Goal: Task Accomplishment & Management: Manage account settings

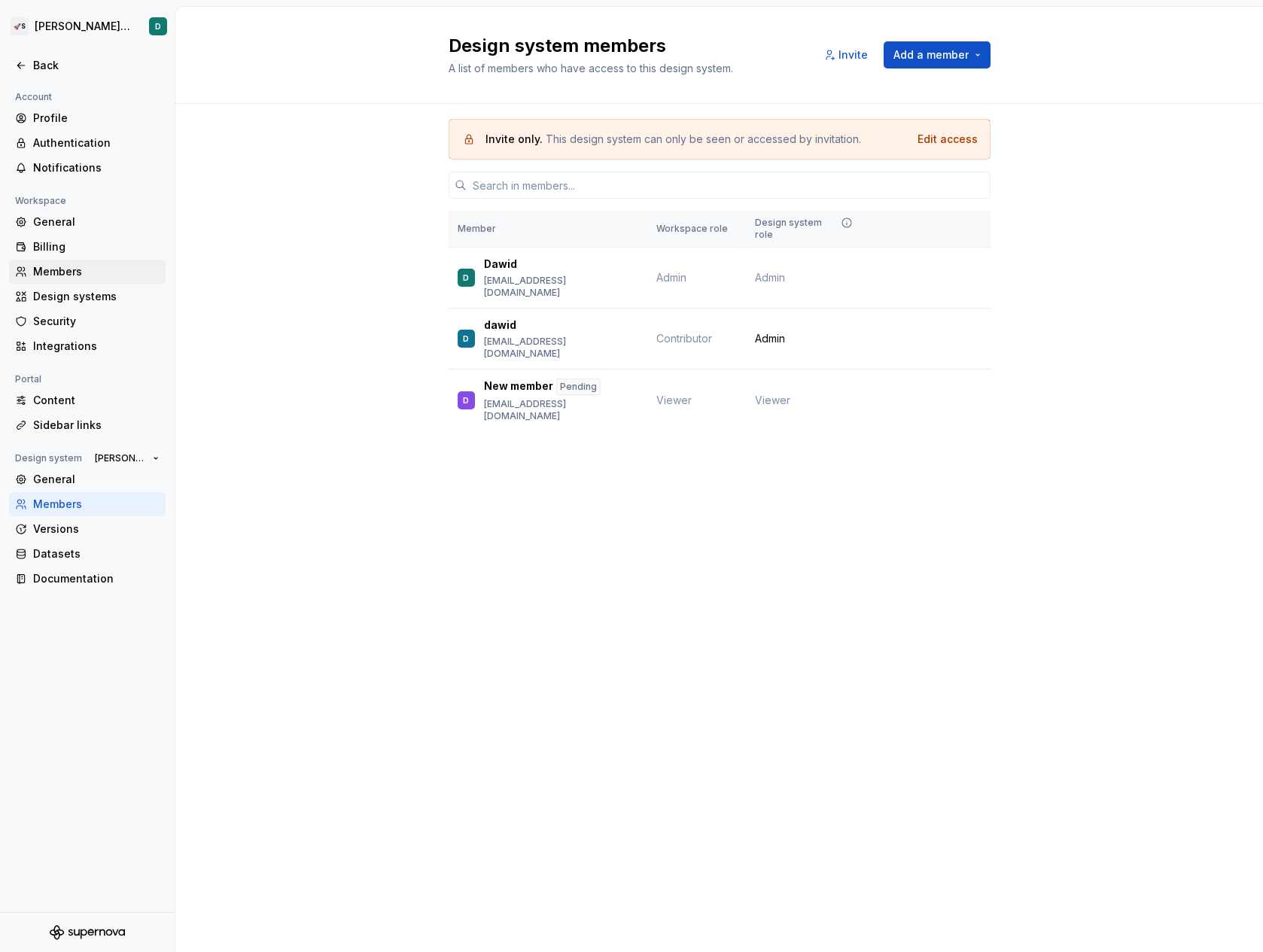
click at [82, 270] on div "Members" at bounding box center [95, 271] width 126 height 15
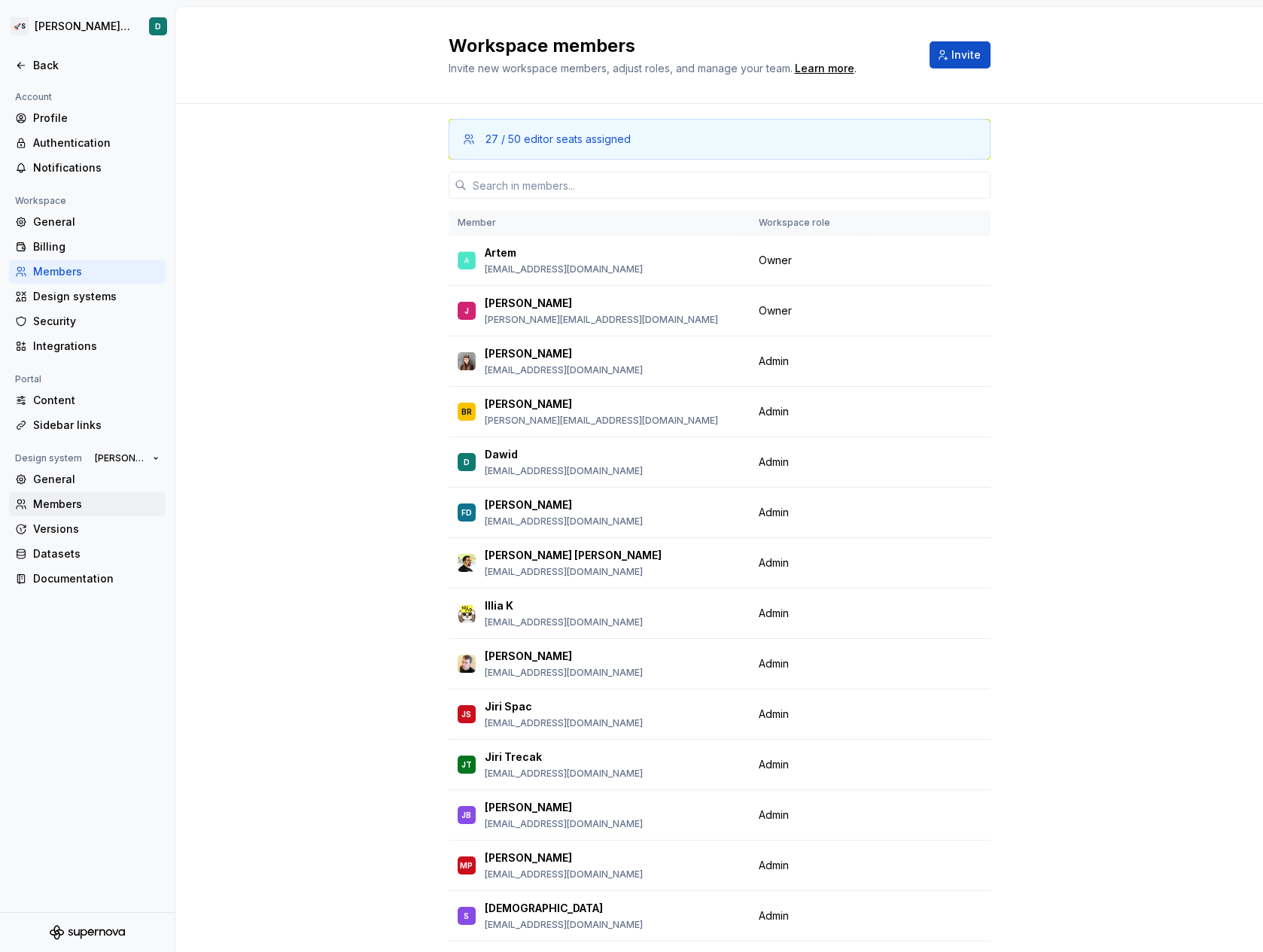
click at [69, 498] on div "Members" at bounding box center [95, 504] width 126 height 15
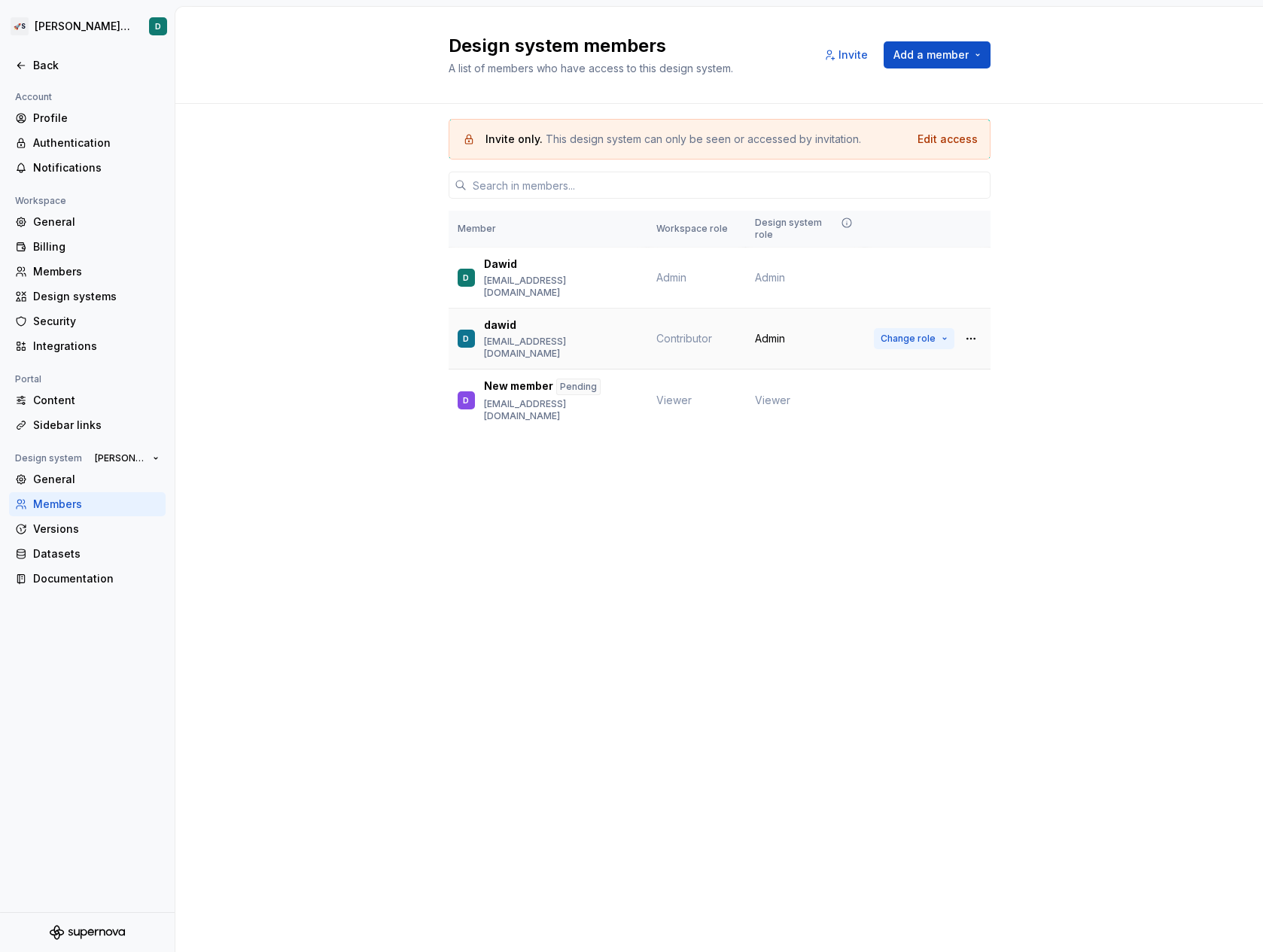
click at [915, 333] on span "Change role" at bounding box center [907, 339] width 55 height 12
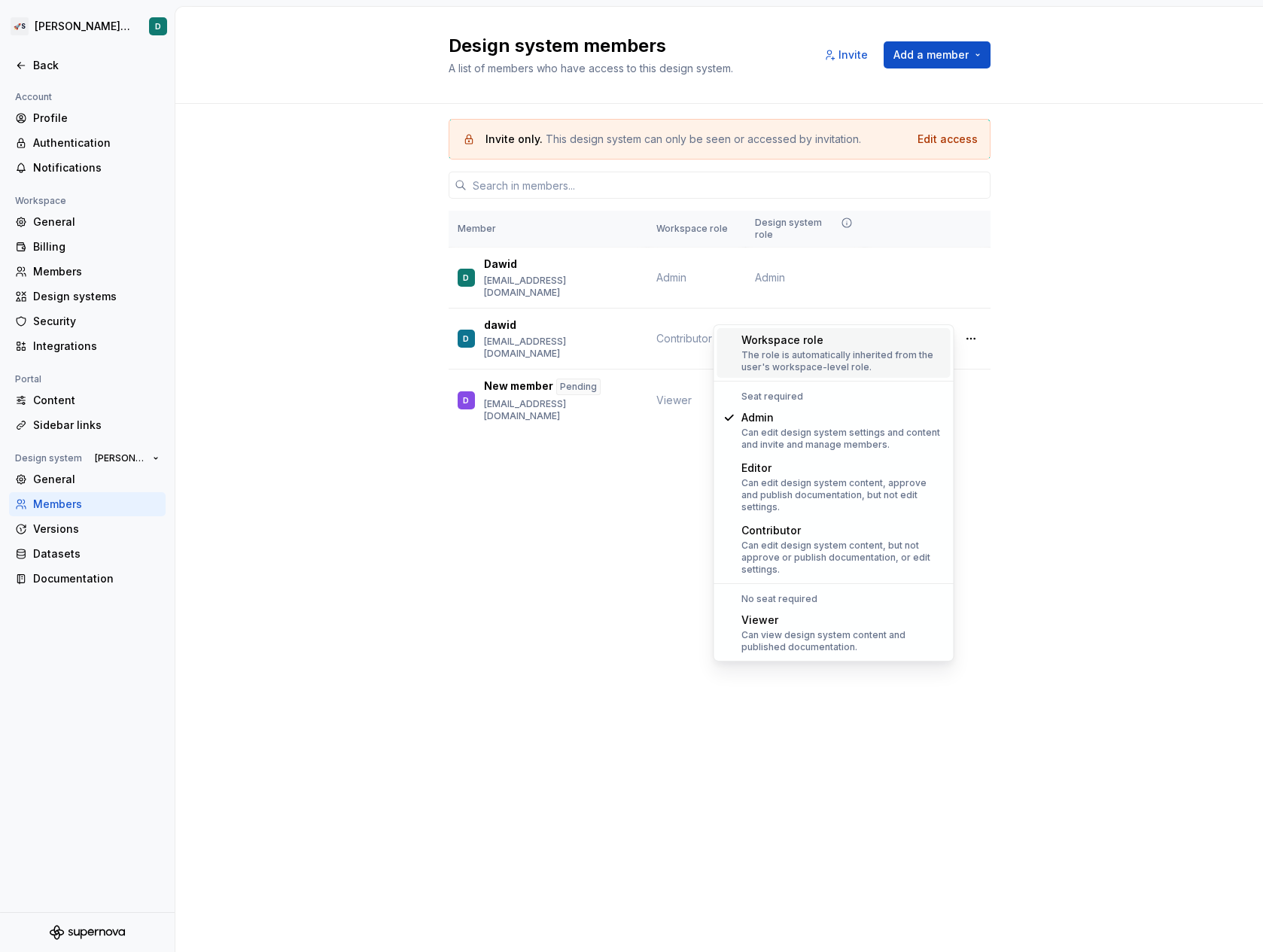
click at [810, 358] on div "The role is automatically inherited from the user's workspace-level role." at bounding box center [842, 361] width 203 height 24
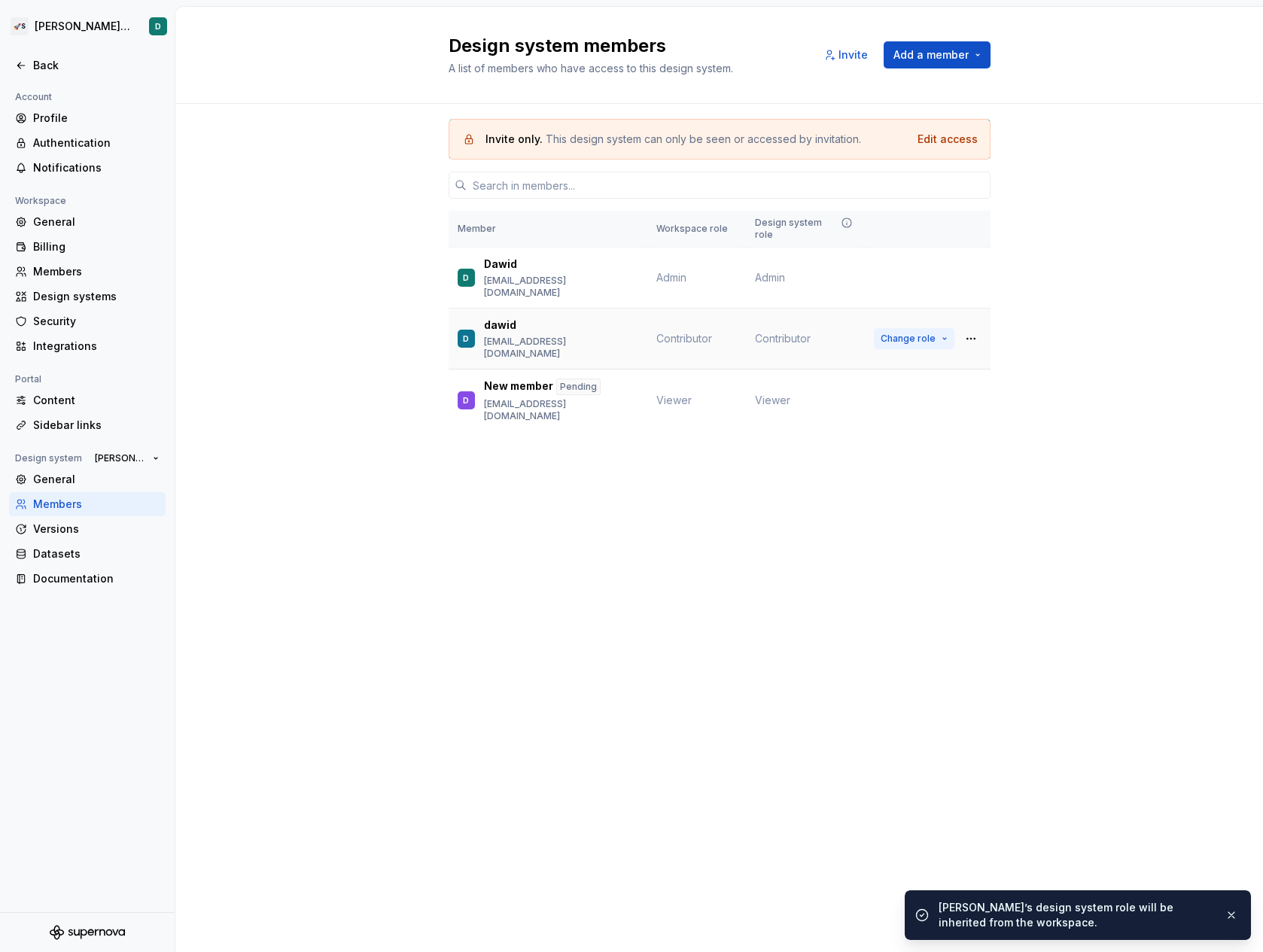
click at [918, 333] on span "Change role" at bounding box center [907, 339] width 55 height 12
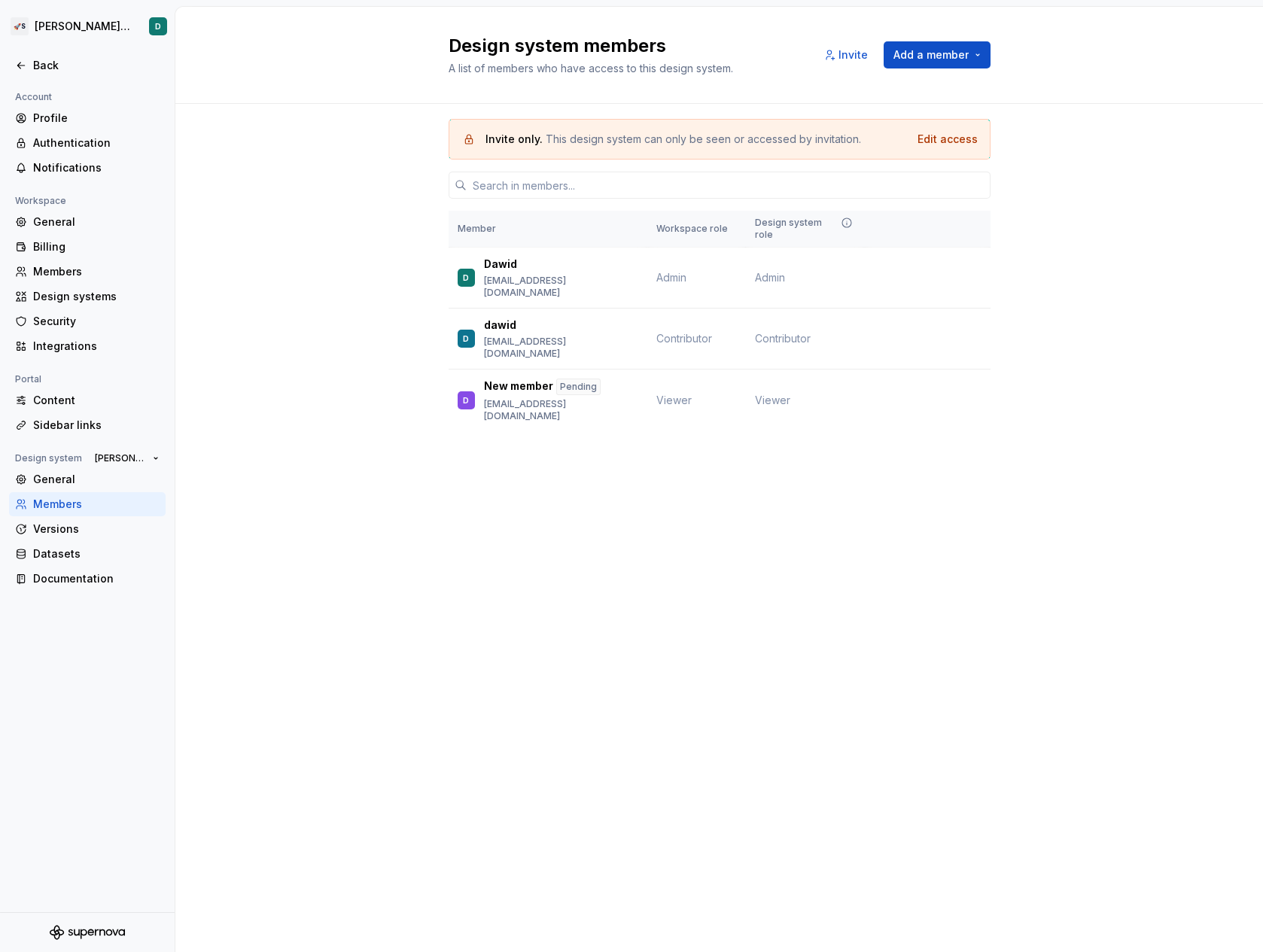
click at [1030, 379] on div "Invite only. This design system can only be seen or accessed by invitation. Edi…" at bounding box center [719, 296] width 1088 height 384
click at [888, 271] on span "Change role" at bounding box center [907, 277] width 55 height 12
click at [849, 262] on td "Admin" at bounding box center [805, 278] width 119 height 61
click at [899, 271] on span "Change role" at bounding box center [907, 277] width 55 height 12
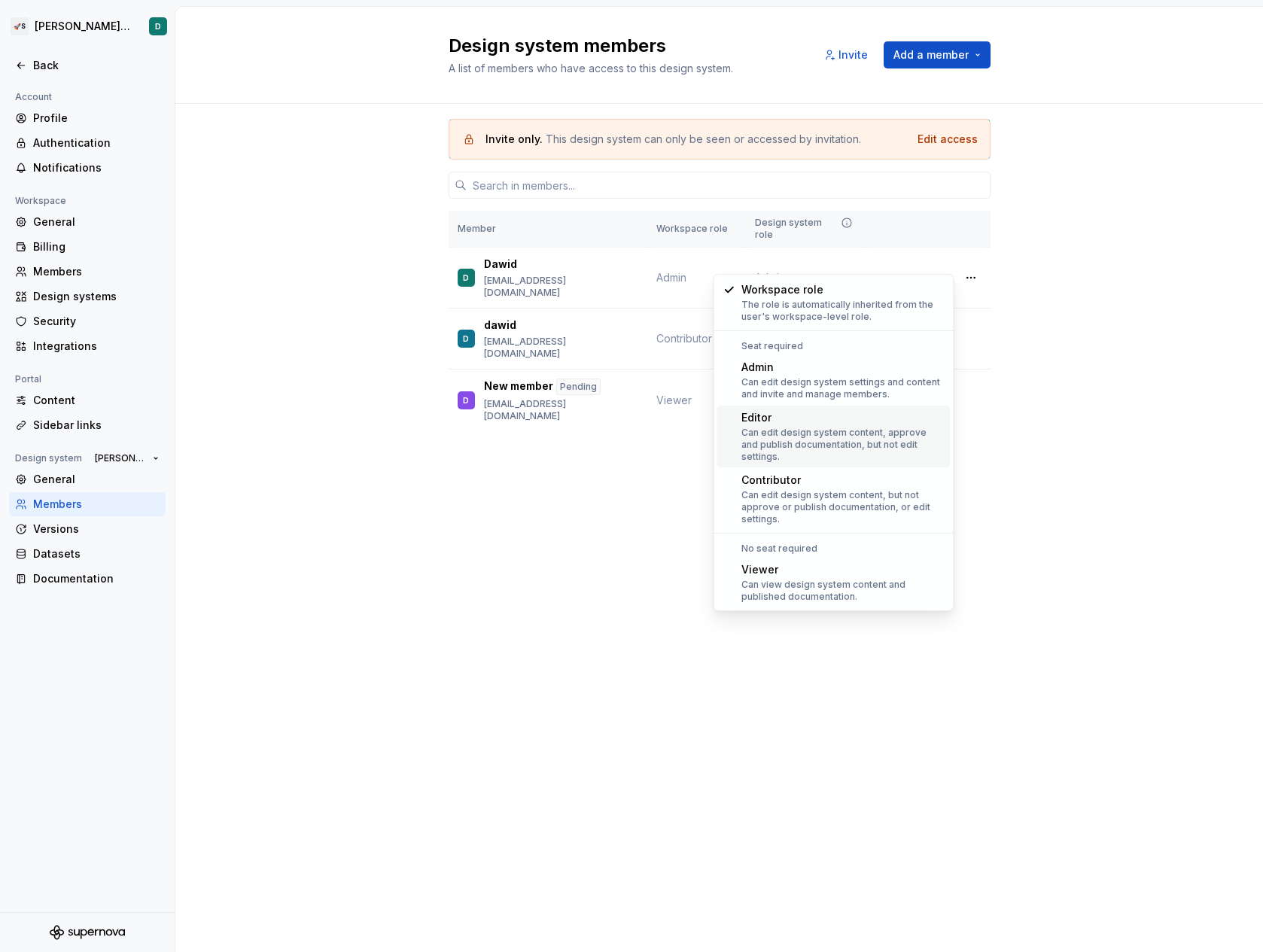
click at [470, 440] on div "Invite only. This design system can only be seen or accessed by invitation. Edi…" at bounding box center [719, 296] width 542 height 384
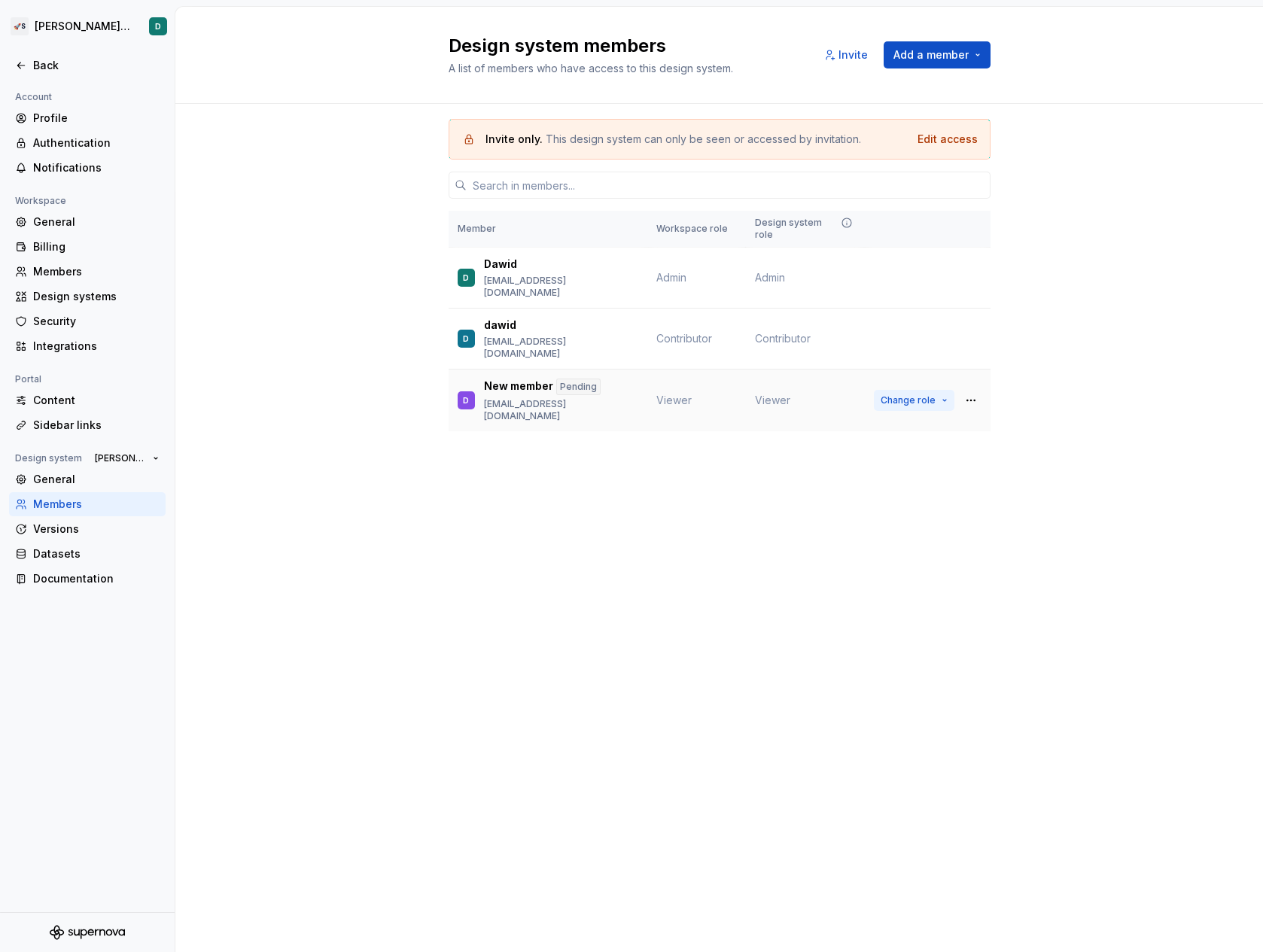
click at [932, 395] on span "Change role" at bounding box center [907, 400] width 55 height 12
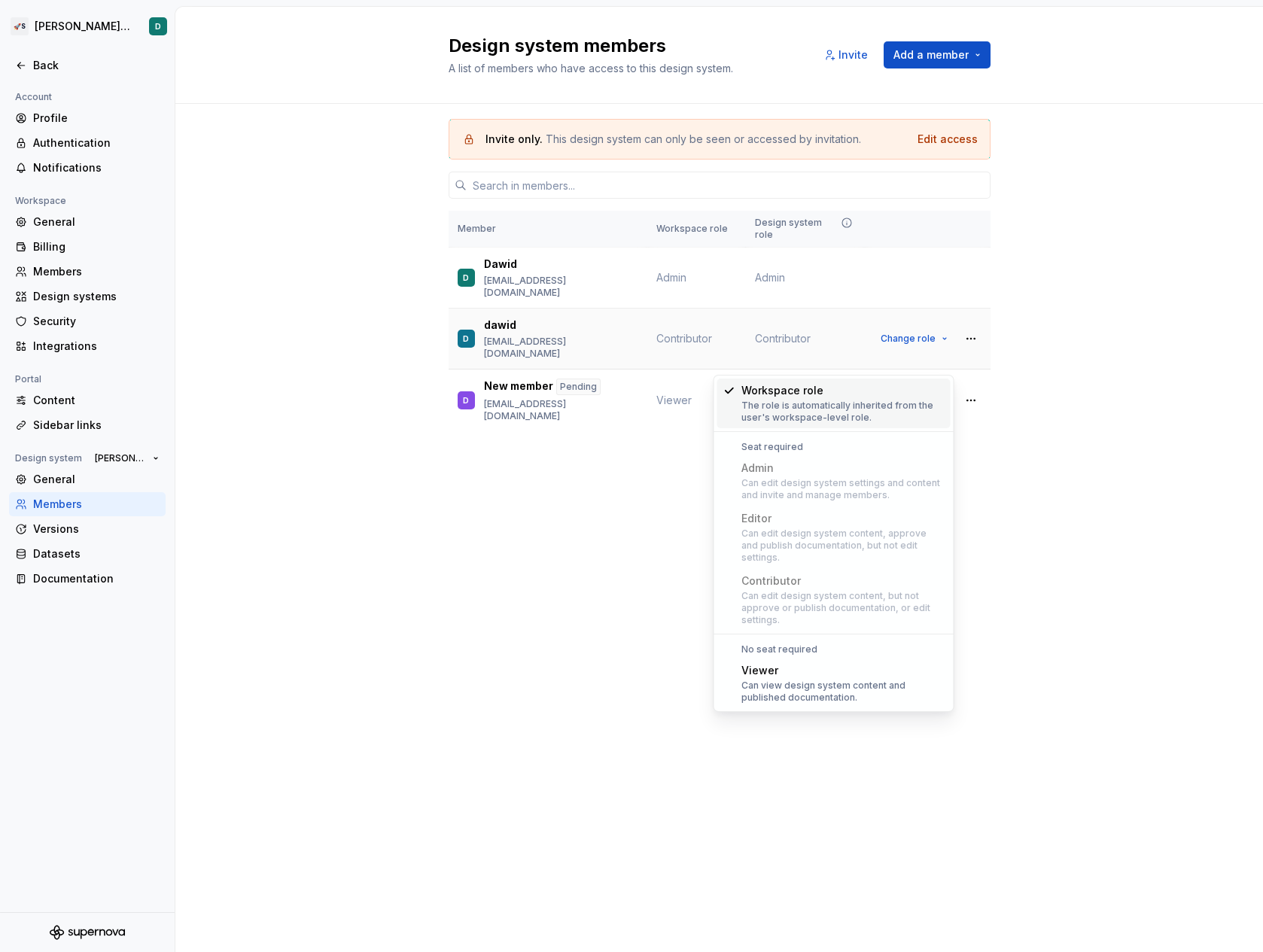
drag, startPoint x: 686, startPoint y: 361, endPoint x: 704, endPoint y: 329, distance: 36.7
click at [686, 394] on span "Viewer" at bounding box center [675, 400] width 36 height 13
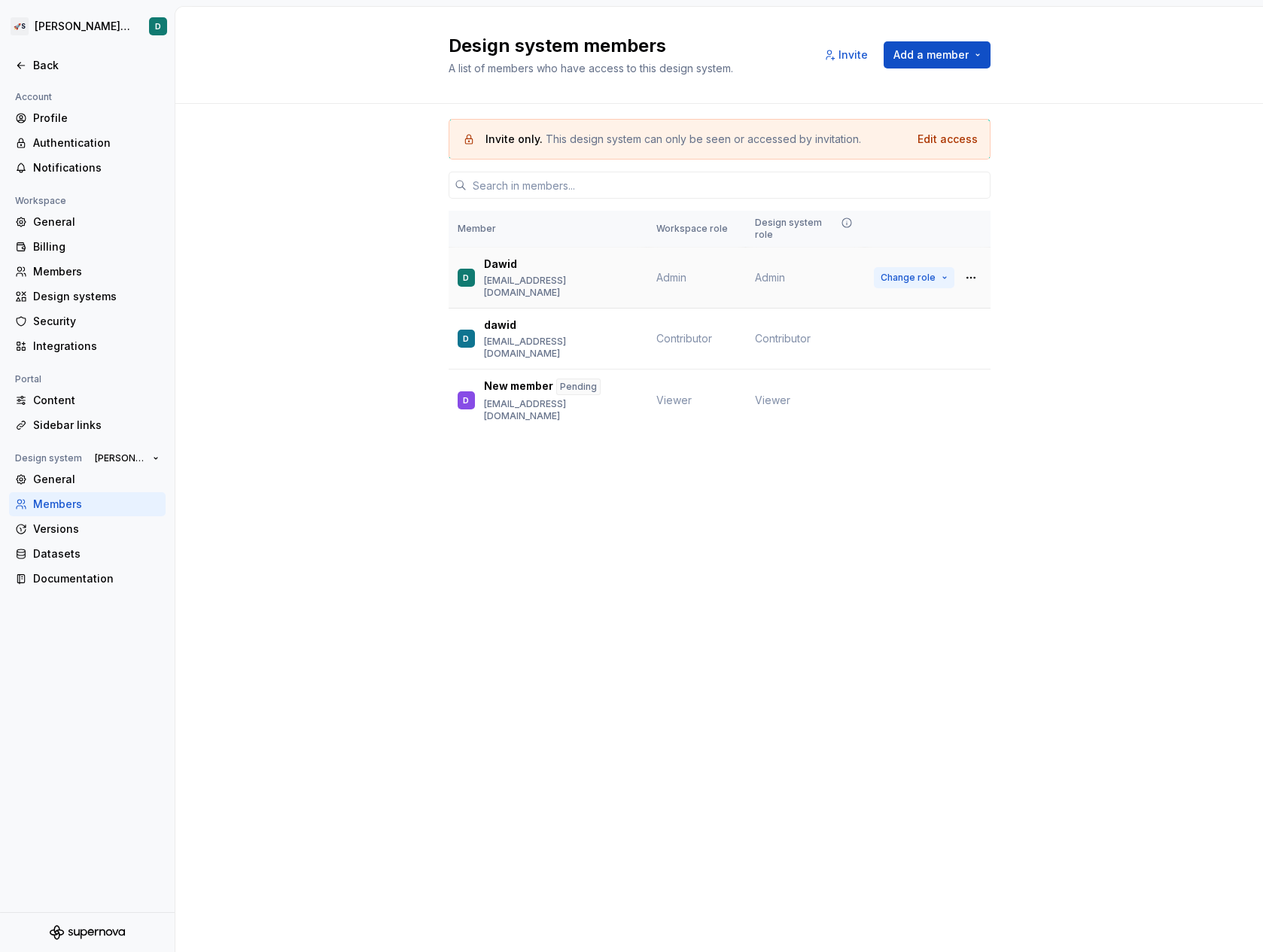
click at [888, 269] on button "Change role" at bounding box center [914, 278] width 80 height 22
click at [627, 398] on div "Invite only. This design system can only be seen or accessed by invitation. Edi…" at bounding box center [719, 296] width 542 height 384
click at [599, 397] on div "Invite only. This design system can only be seen or accessed by invitation. Edi…" at bounding box center [719, 296] width 542 height 384
click at [899, 390] on button "Change role" at bounding box center [914, 400] width 80 height 22
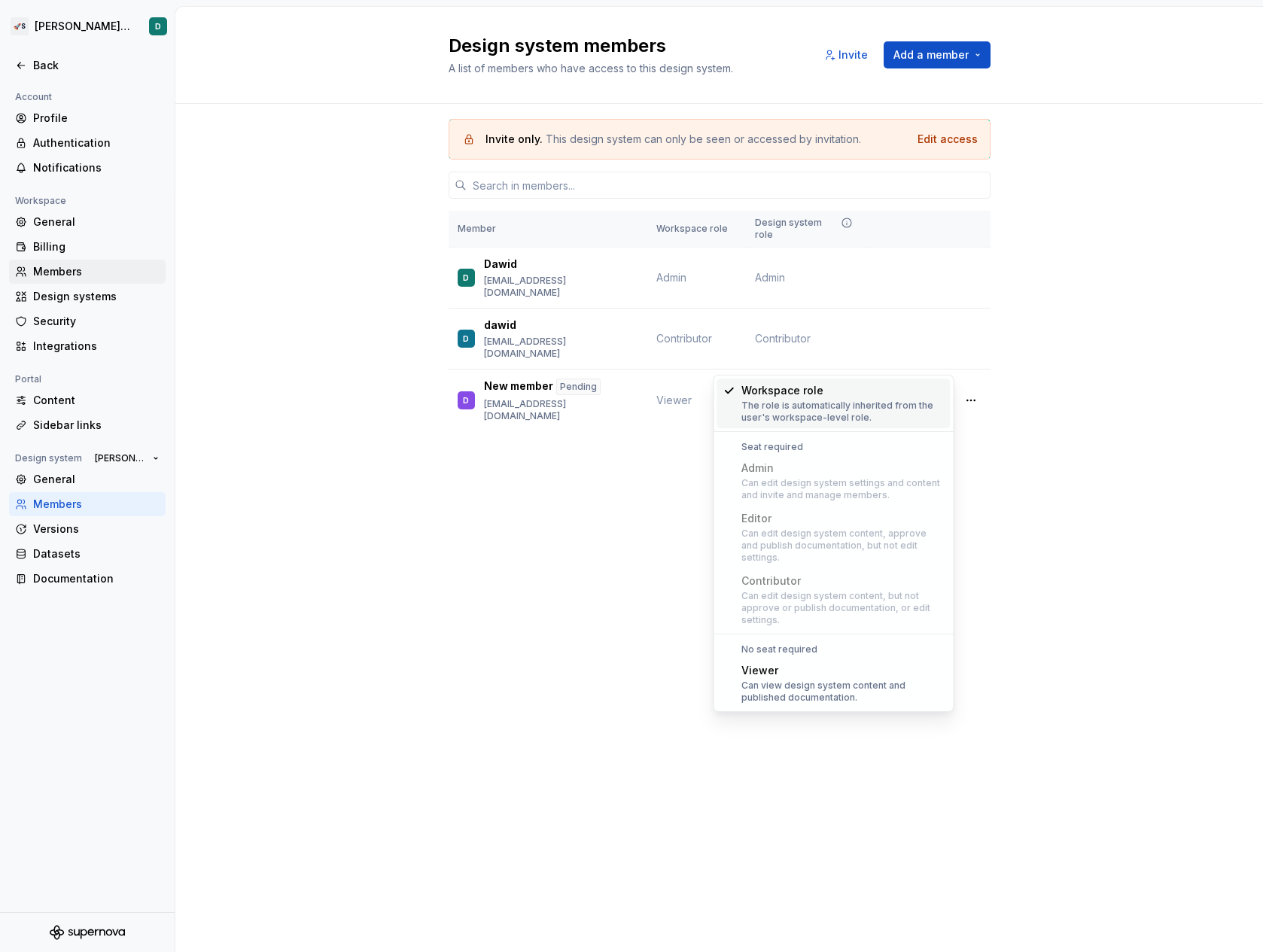
click at [52, 276] on div "Members" at bounding box center [95, 271] width 126 height 15
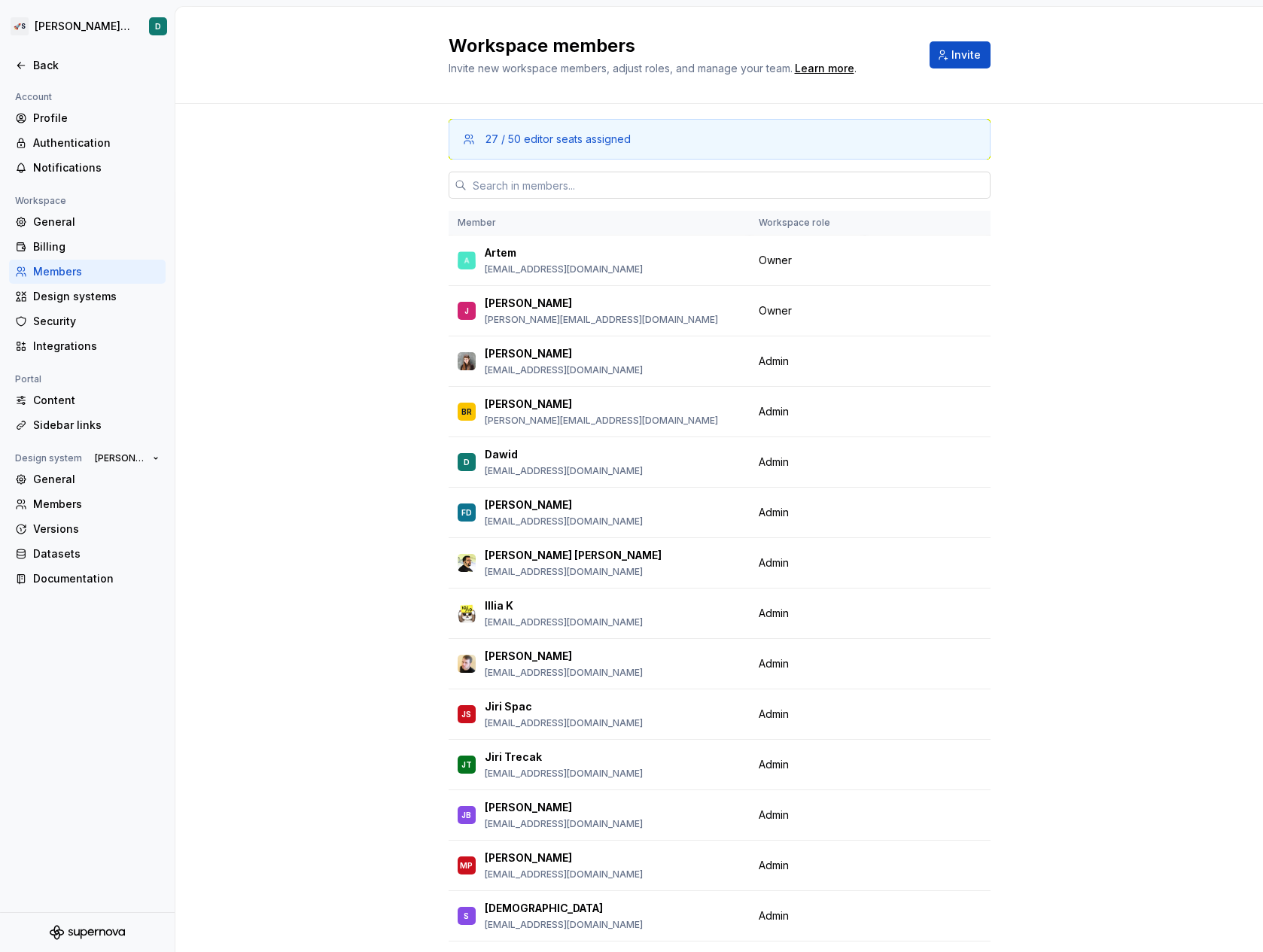
click at [657, 180] on input "text" at bounding box center [729, 184] width 524 height 27
type input "daw"
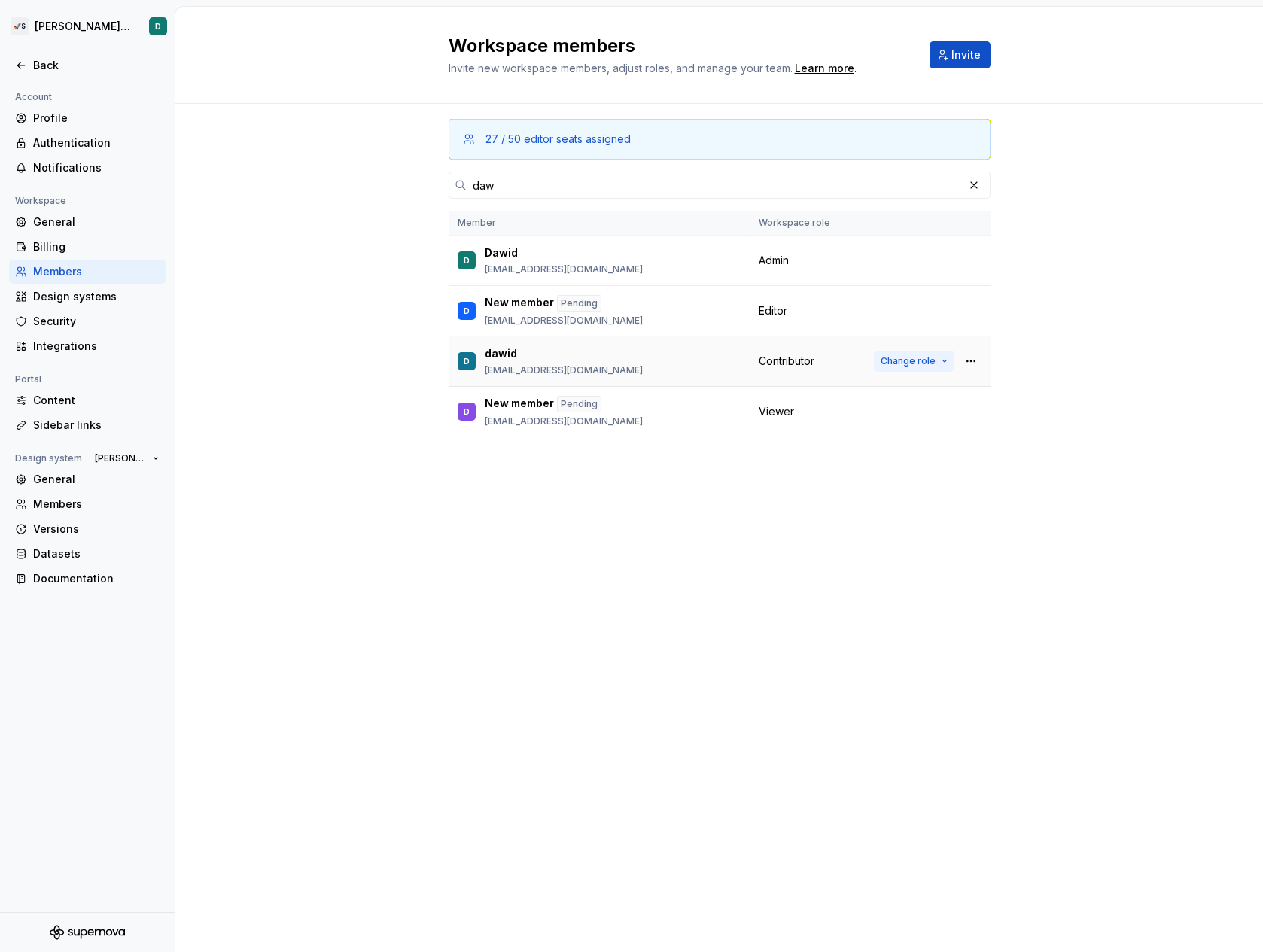
click at [894, 364] on span "Change role" at bounding box center [907, 361] width 55 height 12
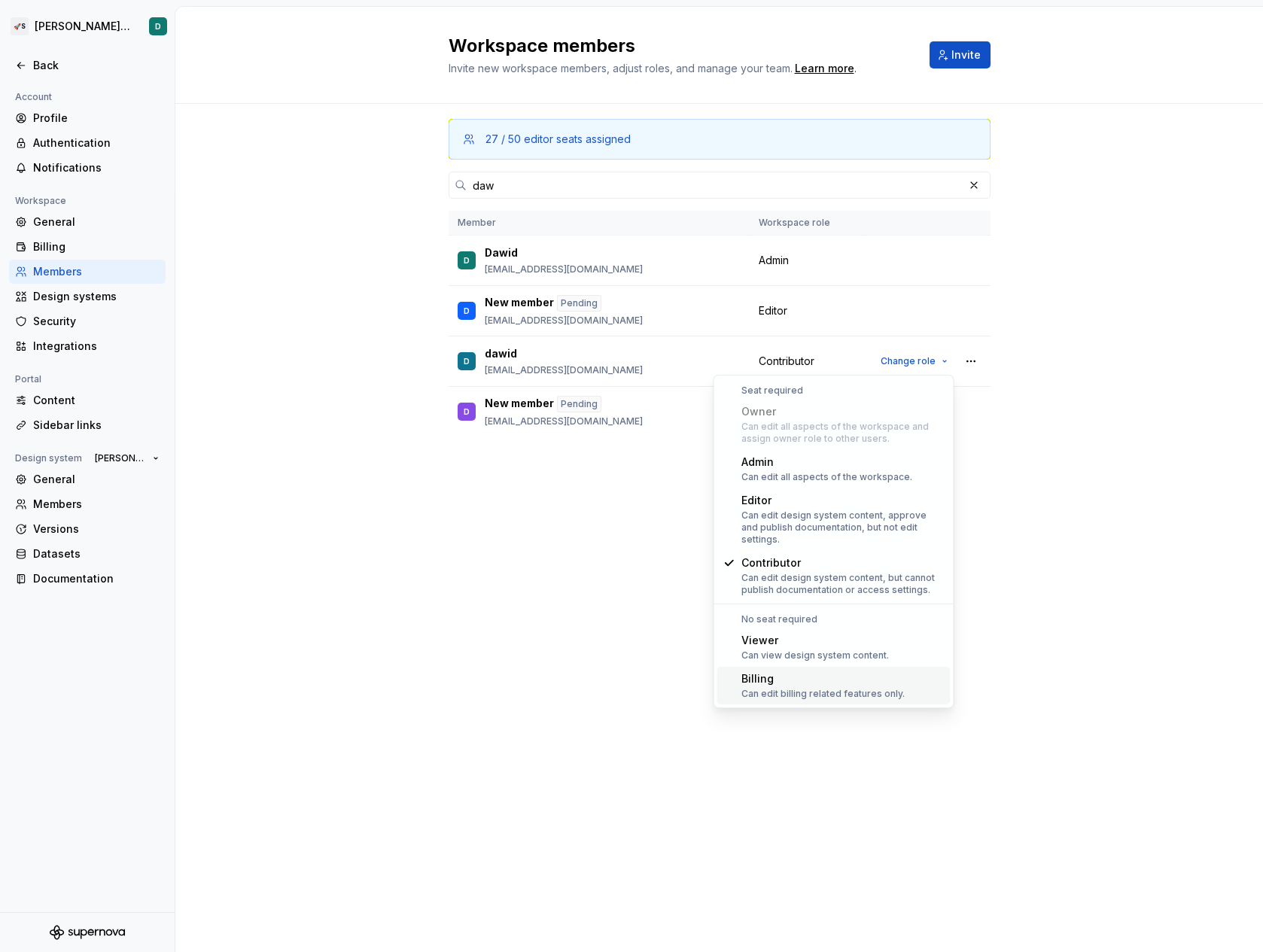
click at [822, 671] on div "Billing" at bounding box center [822, 679] width 164 height 15
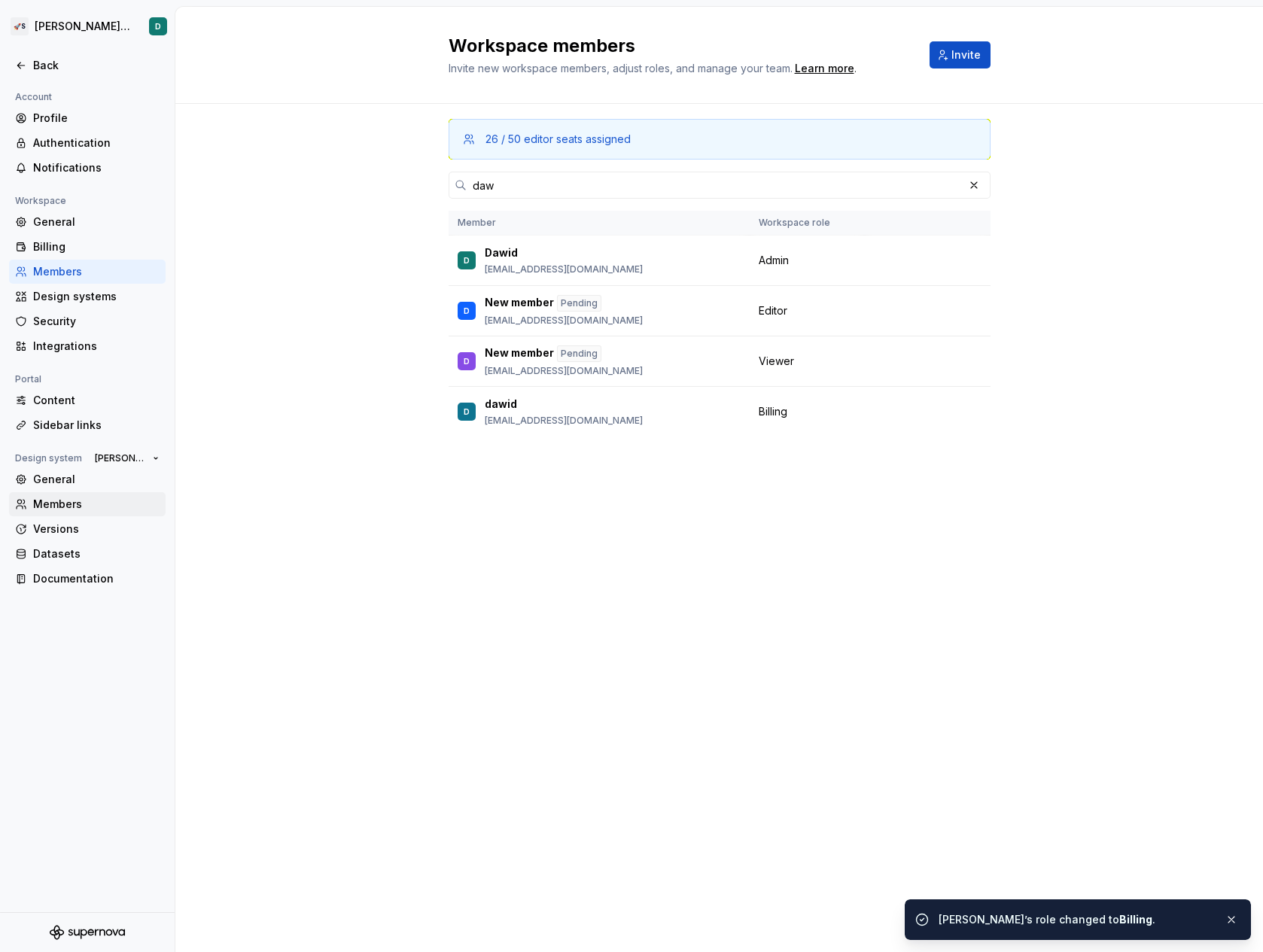
click at [118, 511] on div "Members" at bounding box center [95, 504] width 126 height 15
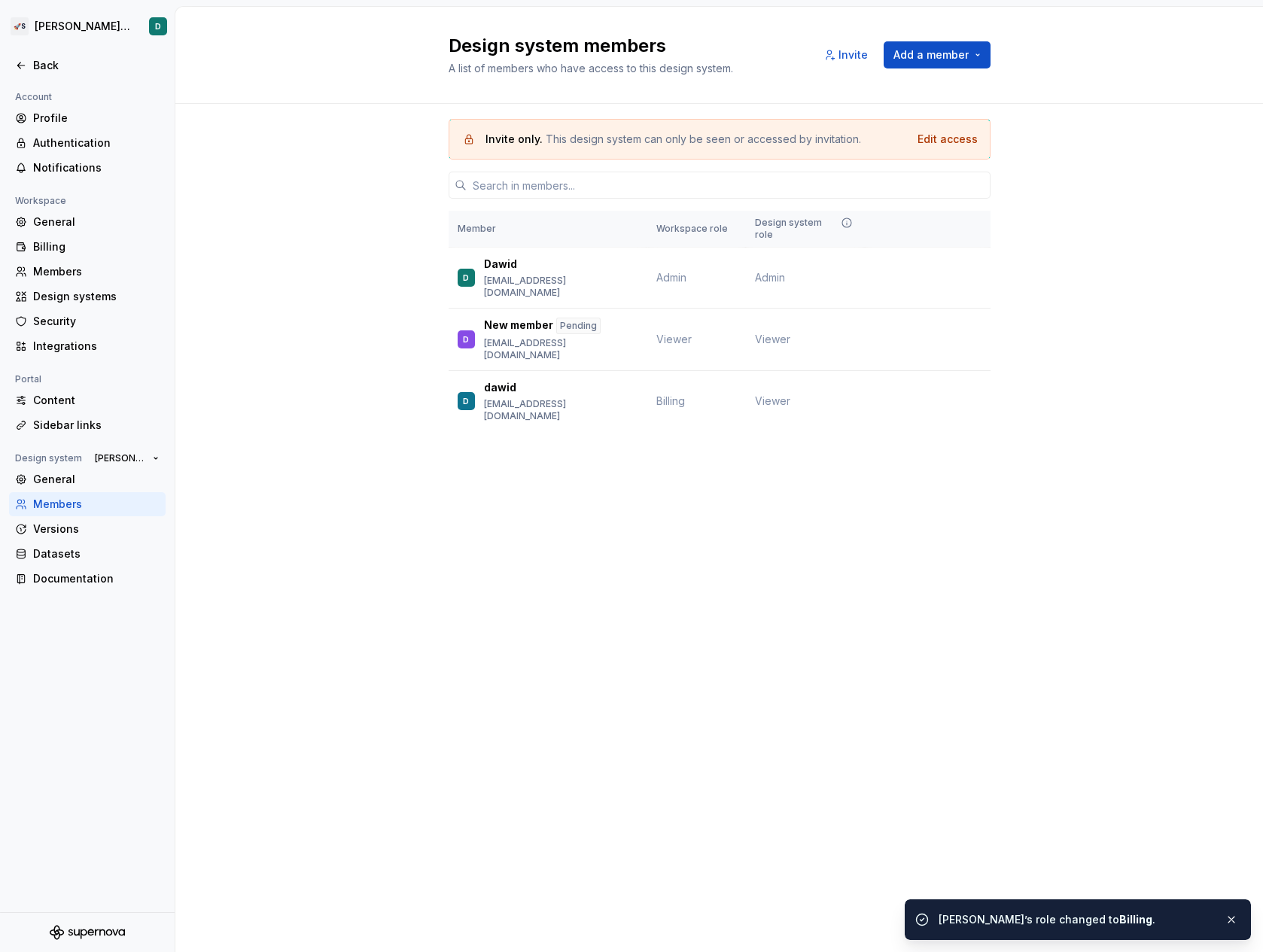
click at [732, 394] on div "Invite only. This design system can only be seen or accessed by invitation. Edi…" at bounding box center [719, 296] width 542 height 384
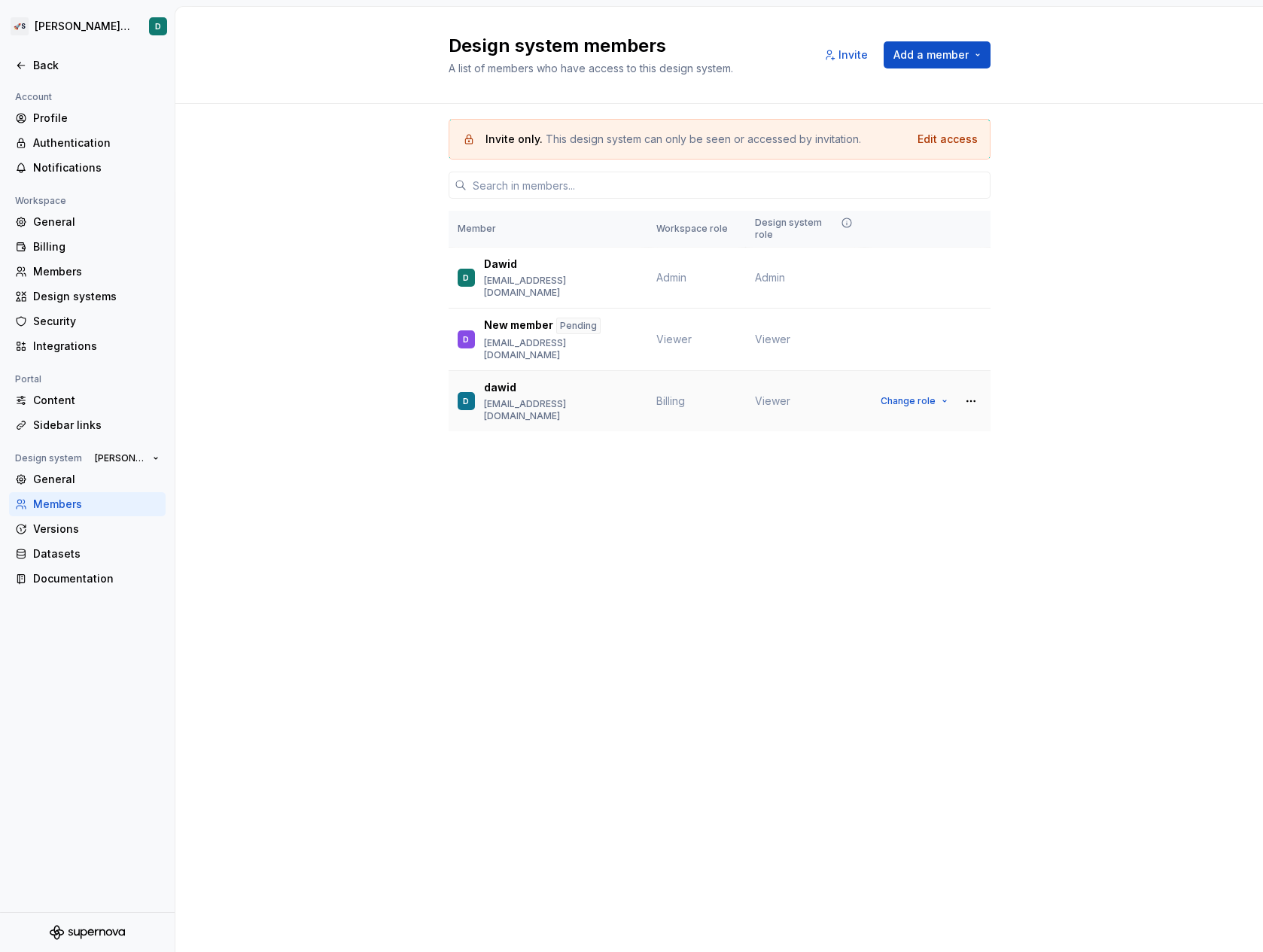
click at [668, 395] on span "Billing" at bounding box center [671, 401] width 29 height 13
click at [771, 394] on span "Viewer" at bounding box center [773, 401] width 36 height 15
click at [886, 395] on span "Change role" at bounding box center [907, 400] width 55 height 12
click at [675, 271] on span "Admin" at bounding box center [672, 278] width 30 height 13
click at [910, 271] on span "Change role" at bounding box center [907, 277] width 55 height 12
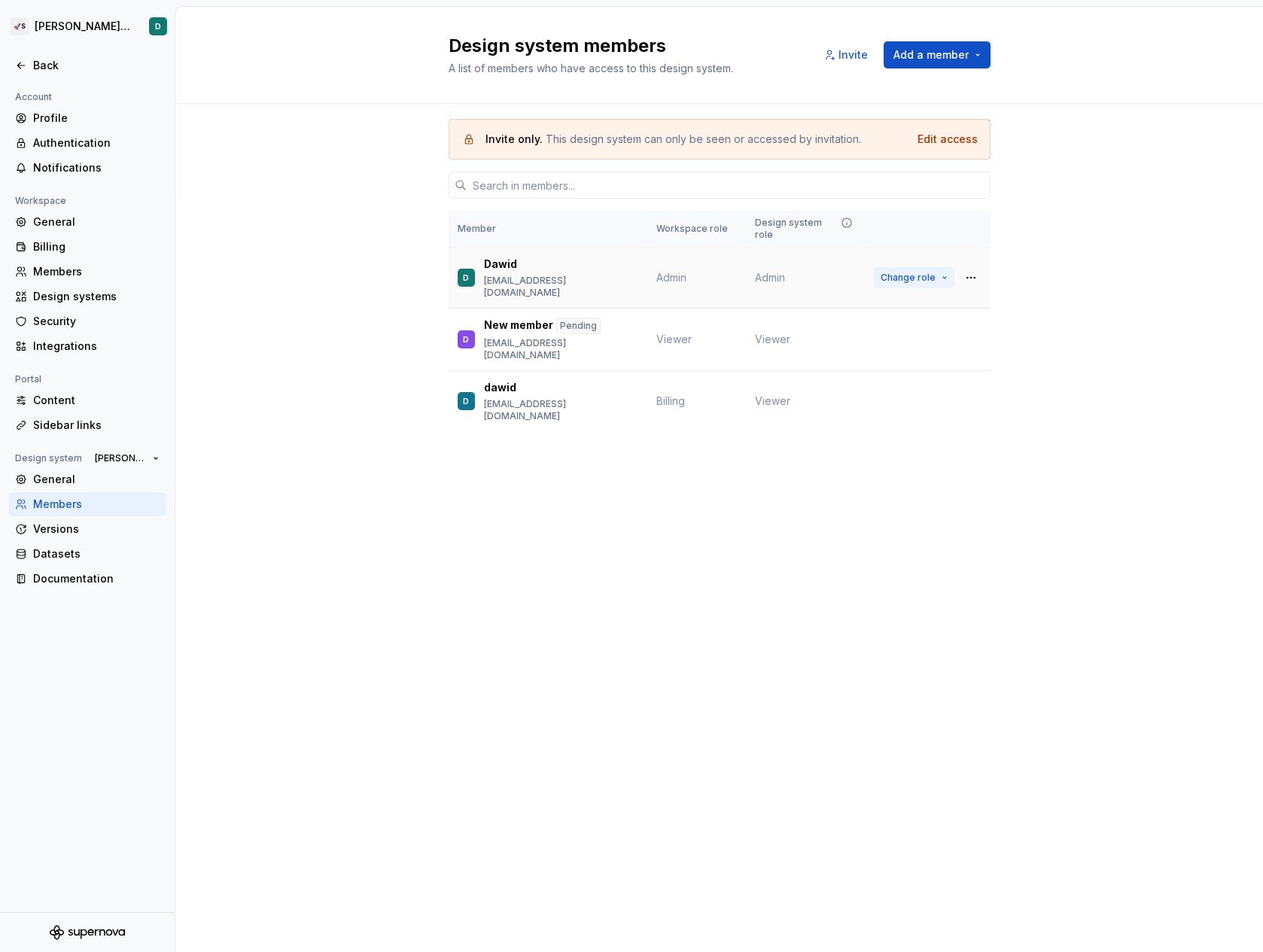
click at [899, 271] on span "Change role" at bounding box center [907, 277] width 55 height 12
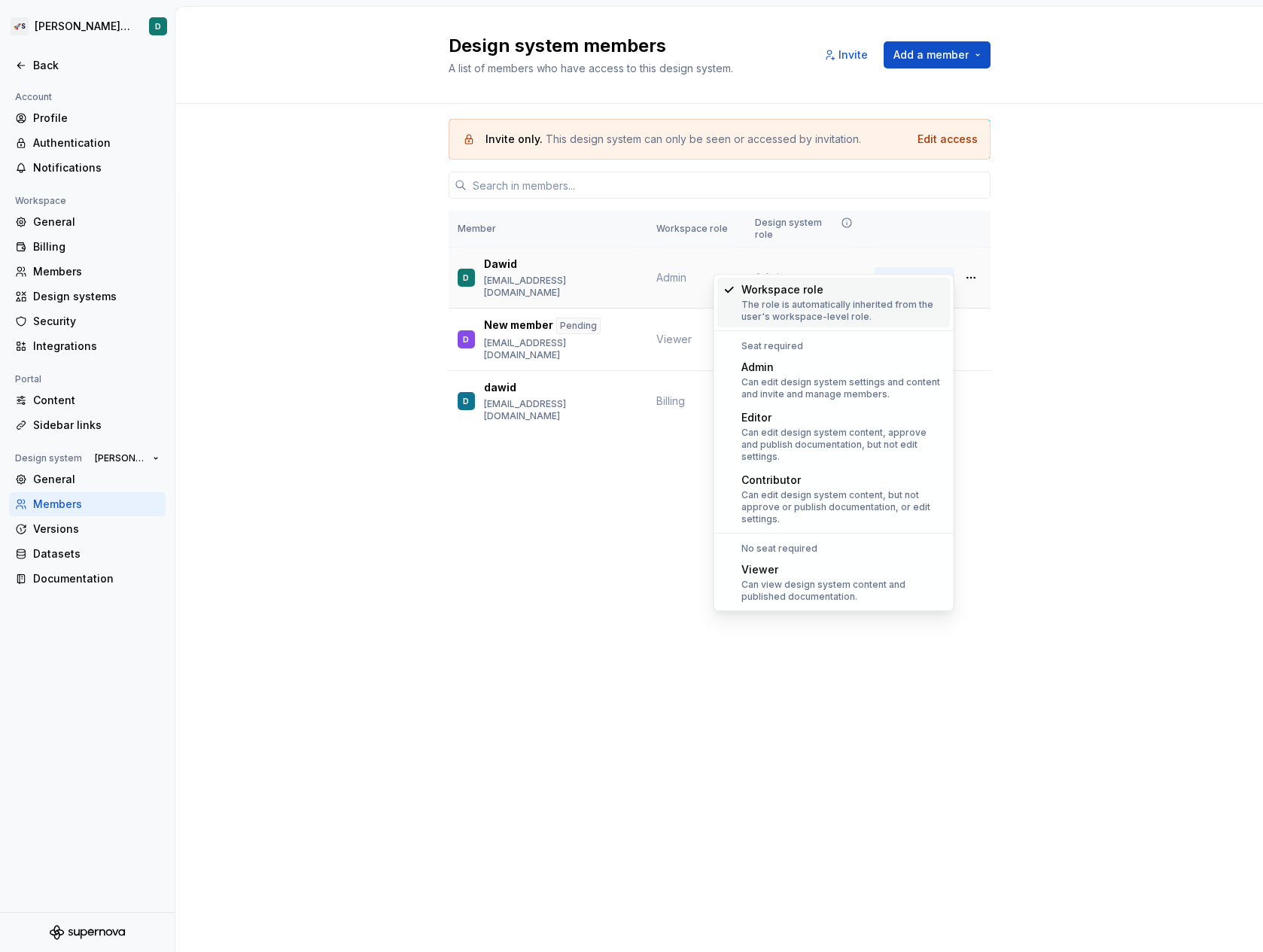
click at [895, 271] on span "Change role" at bounding box center [907, 277] width 55 height 12
